Goal: Task Accomplishment & Management: Manage account settings

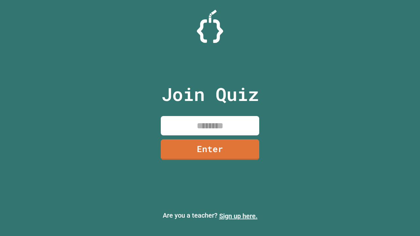
click at [238, 216] on link "Sign up here." at bounding box center [238, 216] width 38 height 8
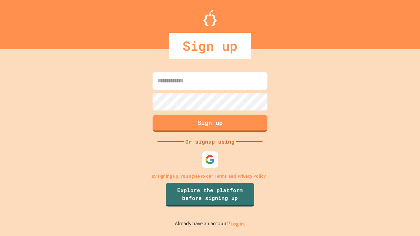
click at [238, 224] on link "Log in." at bounding box center [237, 223] width 15 height 7
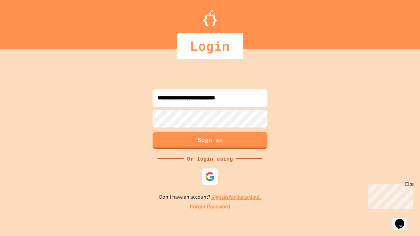
type input "**********"
